Goal: Complete application form

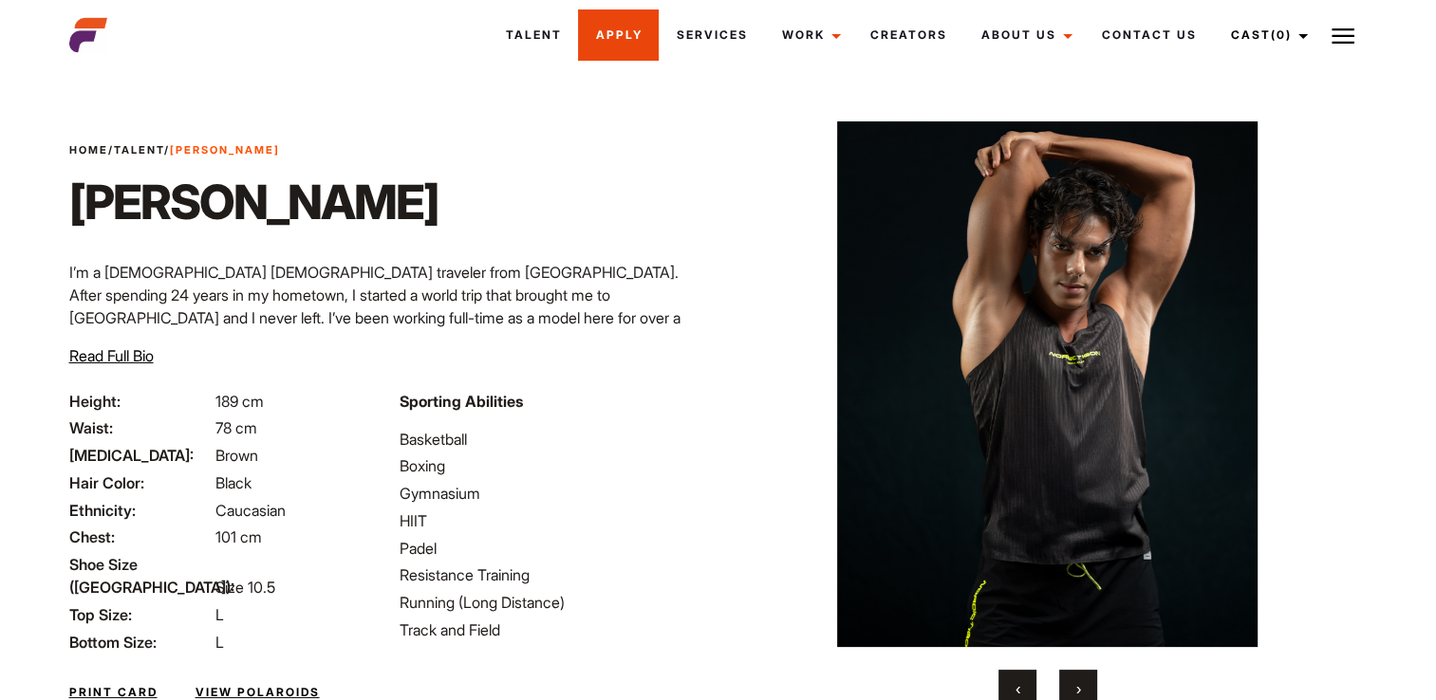
click at [653, 26] on link "Apply" at bounding box center [618, 34] width 81 height 51
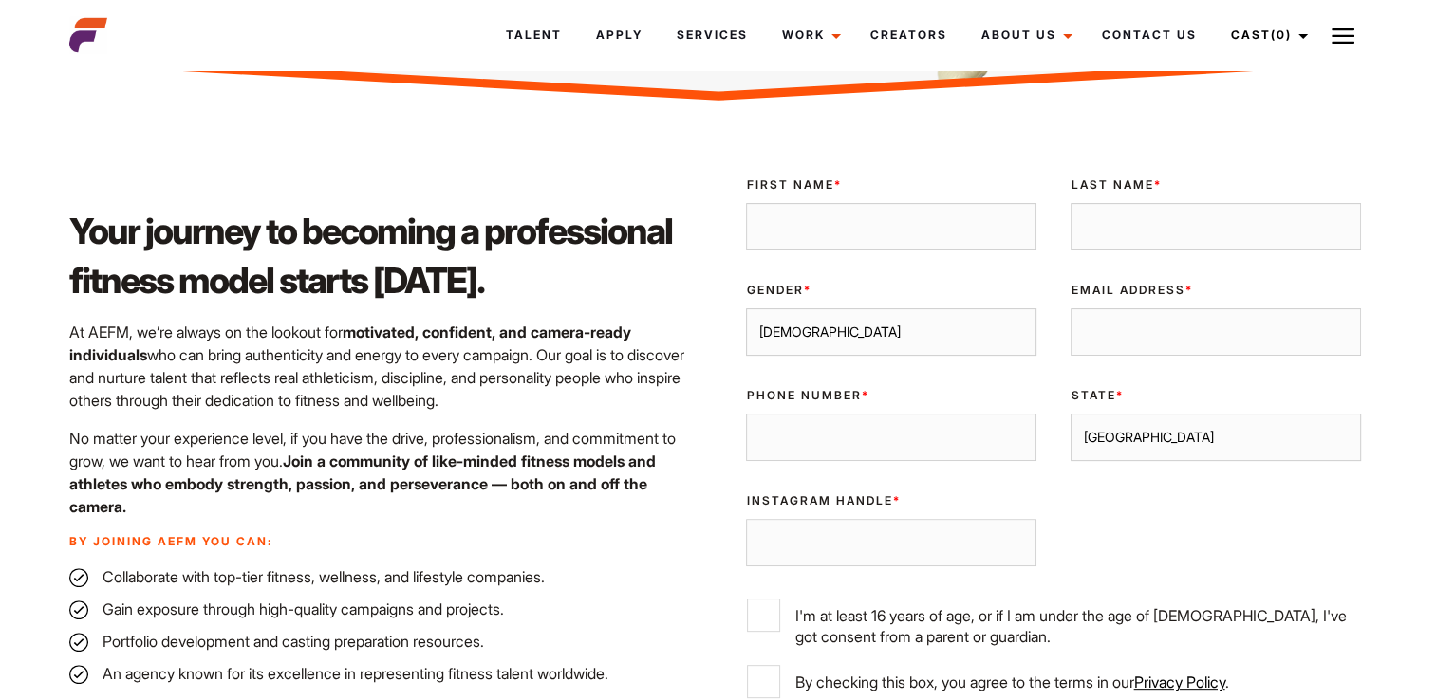
scroll to position [524, 0]
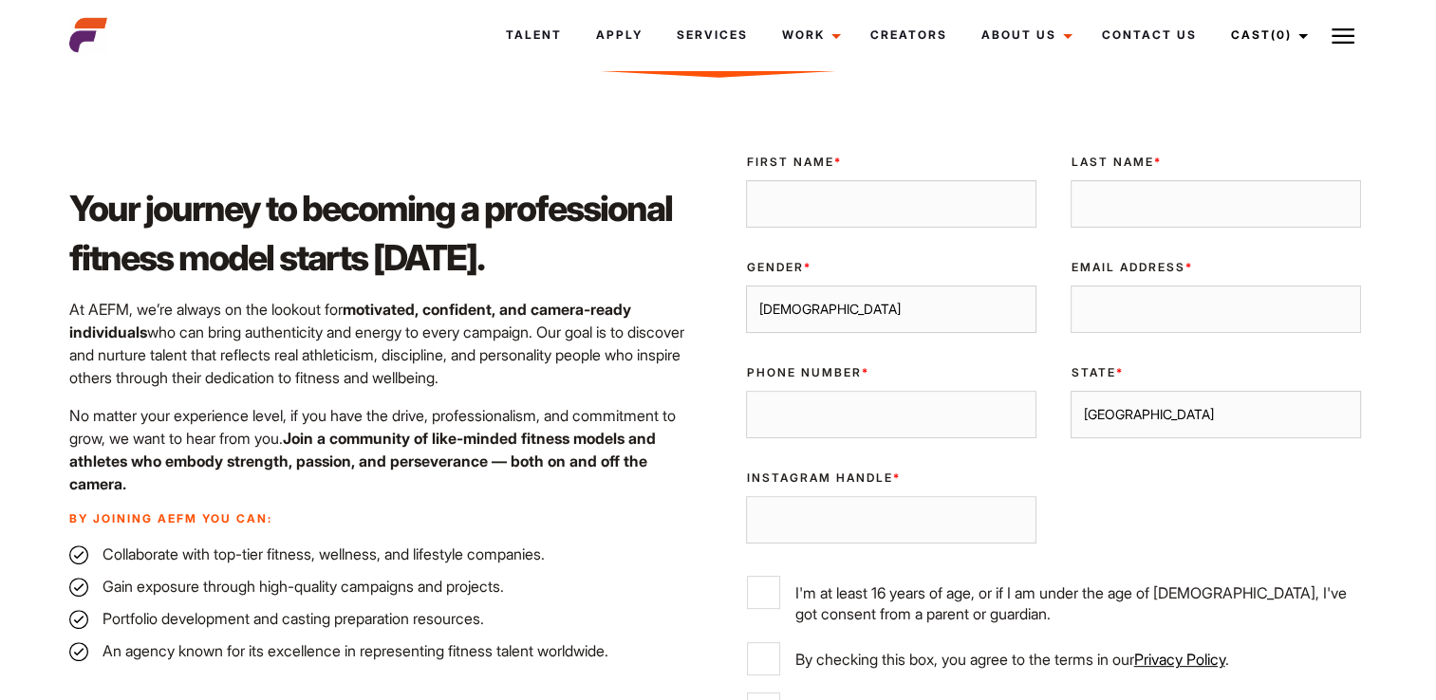
click at [865, 213] on input "First Name *" at bounding box center [891, 203] width 290 height 47
type input "[PERSON_NAME]"
type input "[EMAIL_ADDRESS][DOMAIN_NAME]"
type input "0413254789"
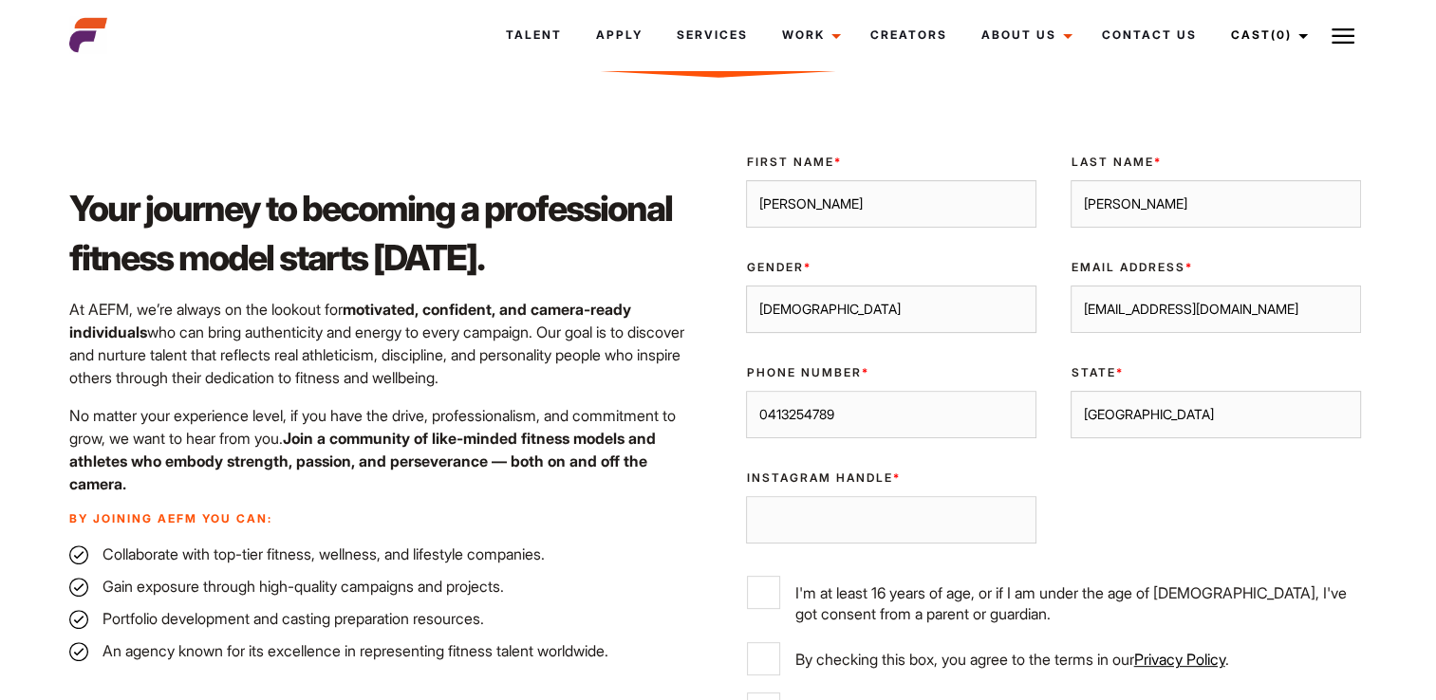
click at [904, 507] on input "Instagram Handle *" at bounding box center [891, 519] width 290 height 47
click at [769, 594] on input "I'm at least 16 years of age, or if I am under the age of [DEMOGRAPHIC_DATA], I…" at bounding box center [763, 592] width 33 height 33
checkbox input "true"
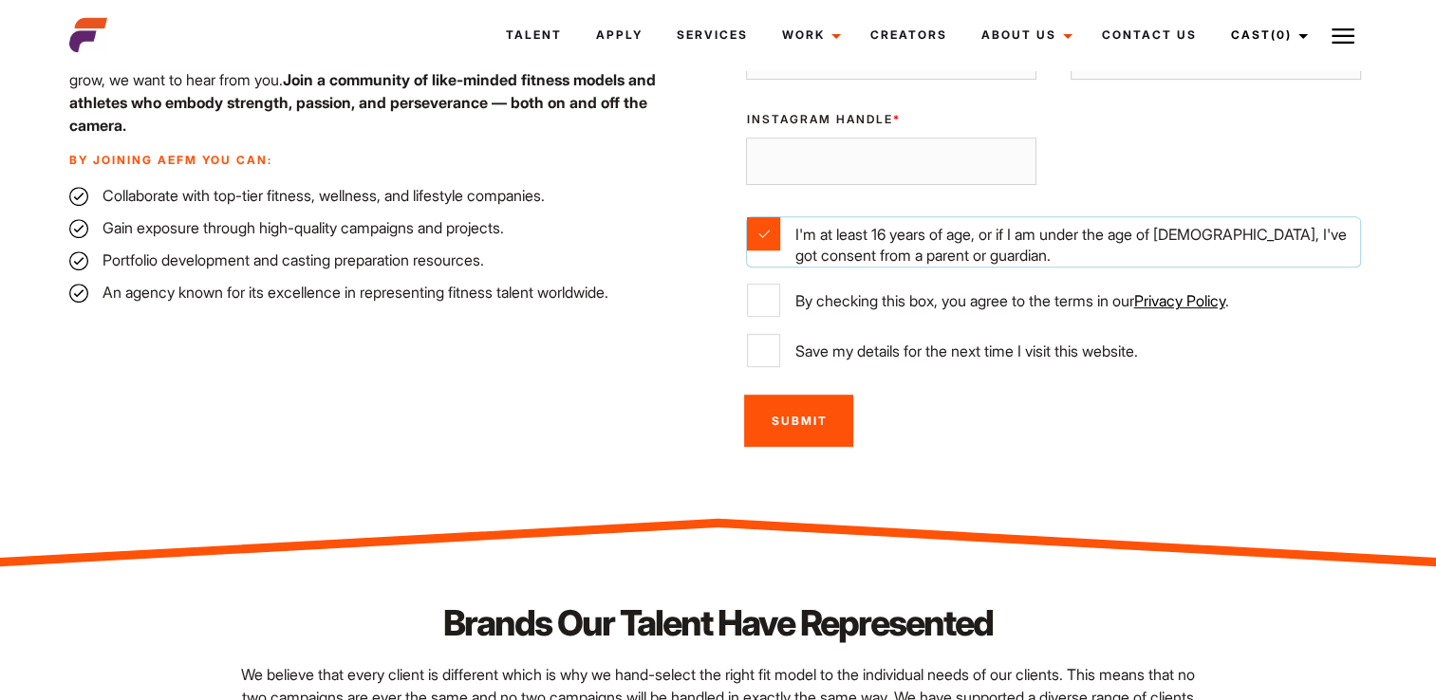
scroll to position [892, 0]
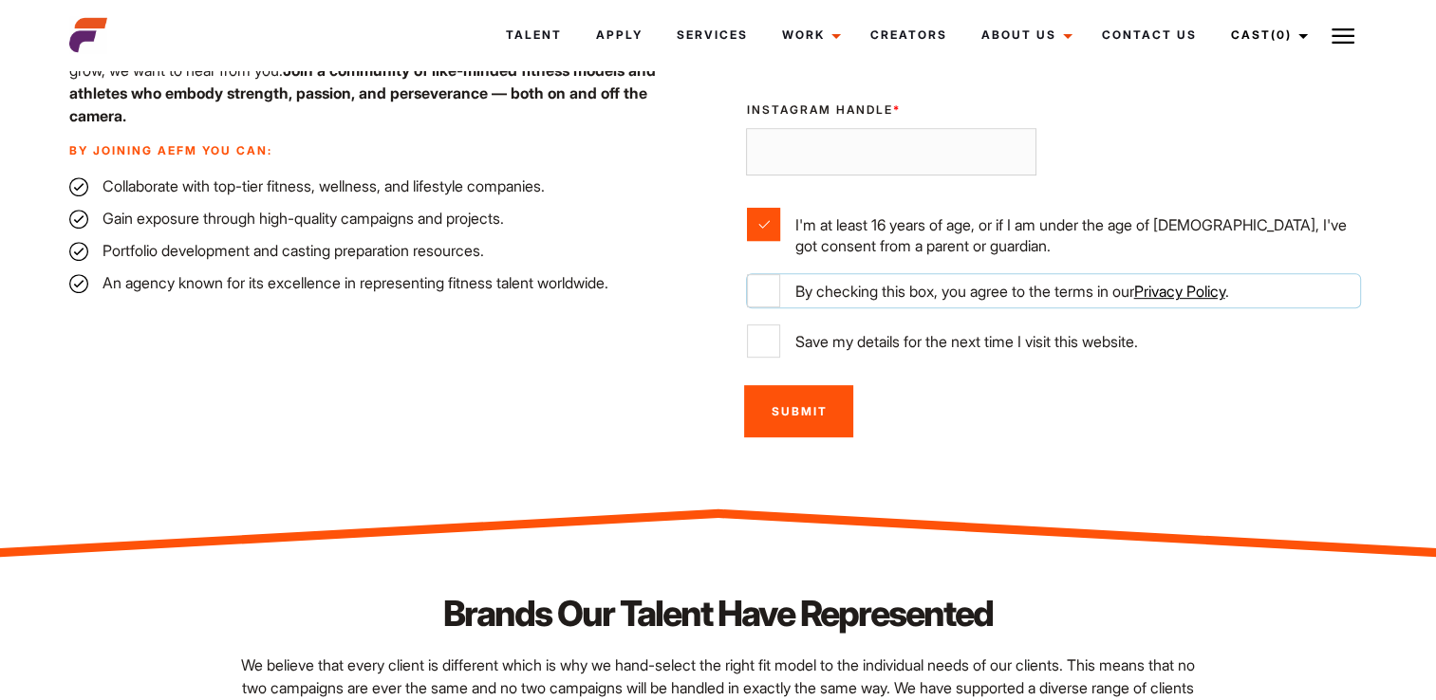
click at [758, 274] on input "By checking this box, you agree to the terms in our Privacy Policy ." at bounding box center [763, 290] width 33 height 33
checkbox input "true"
click at [822, 146] on input "Instagram Handle *" at bounding box center [891, 151] width 290 height 47
type input "lenardsmith1"
click at [989, 433] on div "Submit" at bounding box center [1053, 411] width 649 height 75
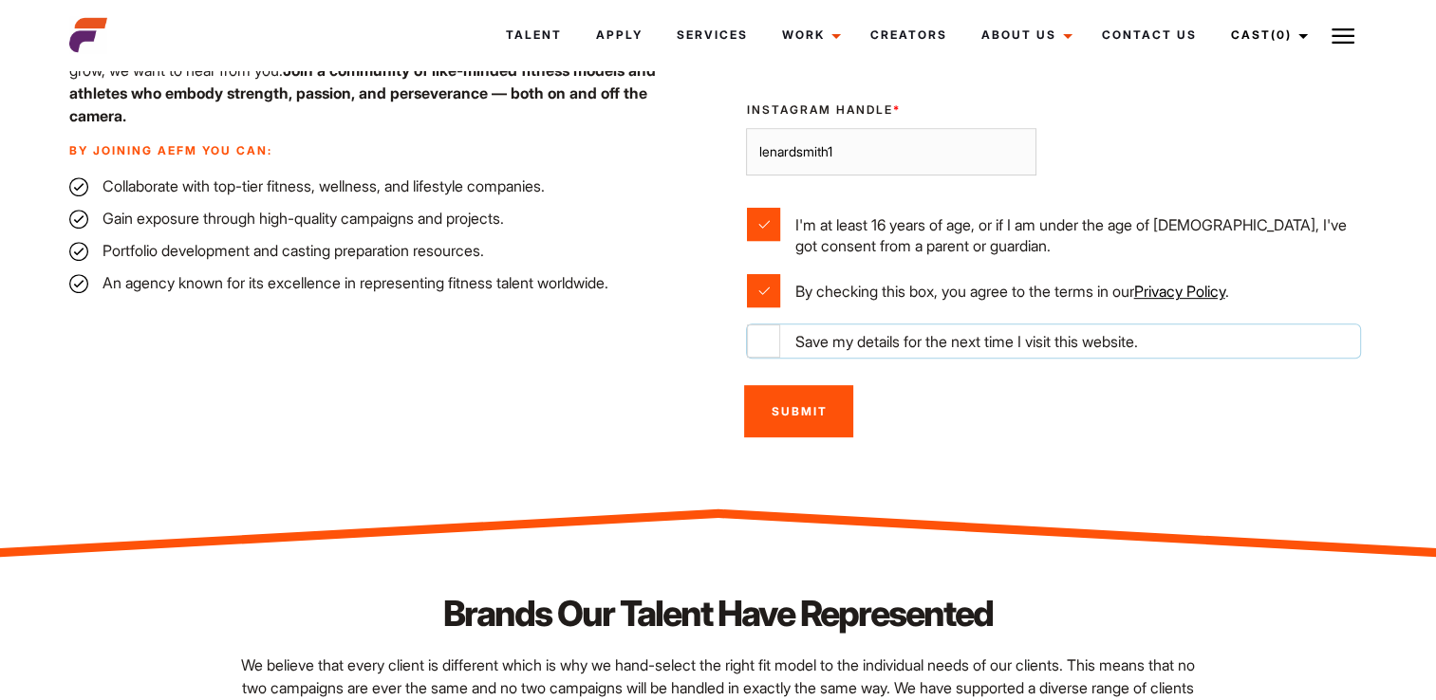
click at [778, 344] on input "Save my details for the next time I visit this website." at bounding box center [763, 341] width 33 height 33
checkbox input "true"
click at [781, 409] on input "Submit" at bounding box center [798, 411] width 109 height 52
